Goal: Task Accomplishment & Management: Use online tool/utility

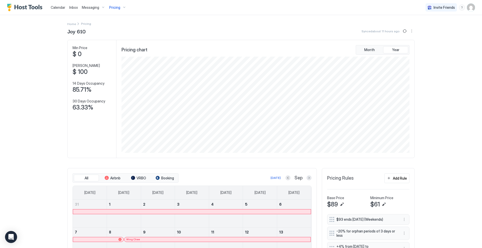
scroll to position [96, 289]
click at [103, 7] on div "Messaging" at bounding box center [93, 7] width 27 height 9
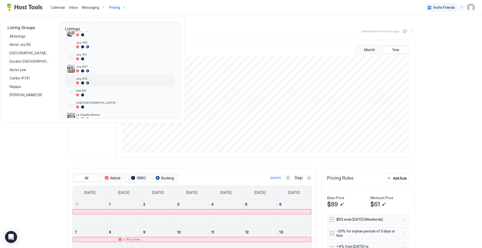
scroll to position [74, 0]
click at [101, 81] on div "Joy 610" at bounding box center [124, 80] width 97 height 8
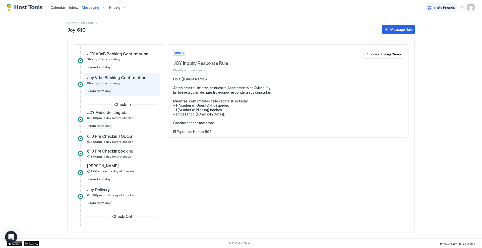
scroll to position [95, 0]
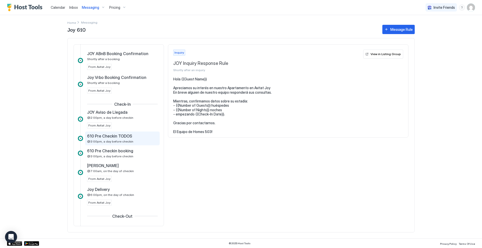
click at [136, 137] on div "610 Pre Checkin TODOS" at bounding box center [118, 136] width 63 height 5
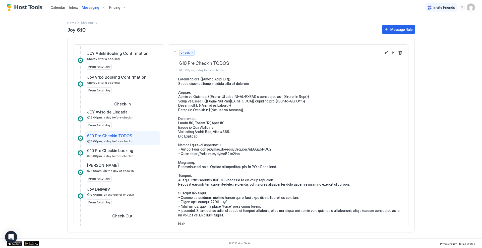
scroll to position [95, 0]
click at [383, 52] on button "Edit message rule" at bounding box center [386, 53] width 6 height 6
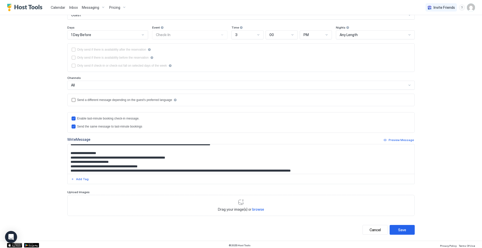
scroll to position [110, 0]
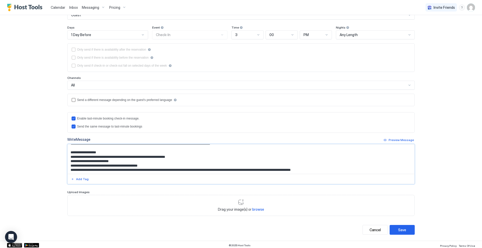
drag, startPoint x: 101, startPoint y: 158, endPoint x: 108, endPoint y: 157, distance: 7.6
click at [108, 157] on textarea "Input Field" at bounding box center [240, 159] width 347 height 30
type textarea "**********"
click at [396, 229] on button "Save" at bounding box center [401, 230] width 25 height 10
